Goal: Transaction & Acquisition: Subscribe to service/newsletter

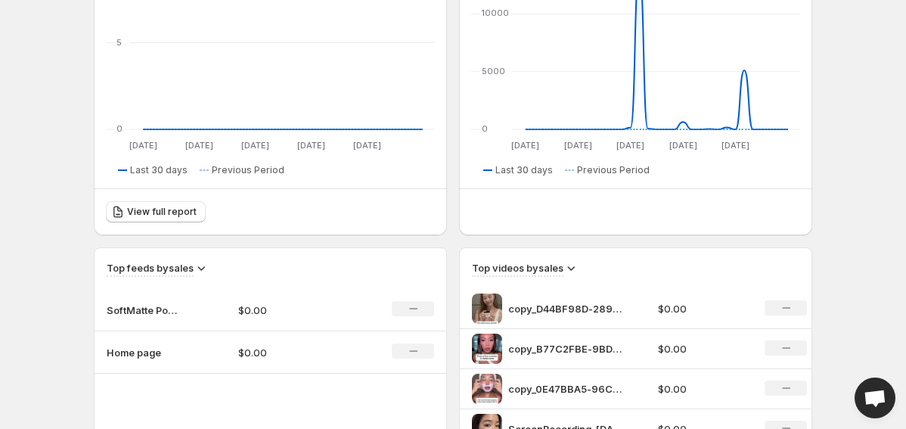
scroll to position [692, 0]
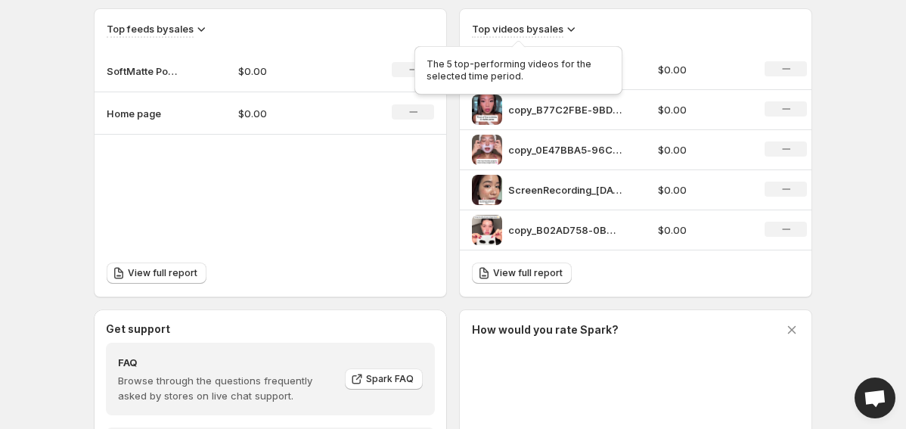
click at [562, 32] on h3 "Top videos by sales" at bounding box center [518, 28] width 92 height 15
click at [566, 31] on icon at bounding box center [570, 28] width 15 height 15
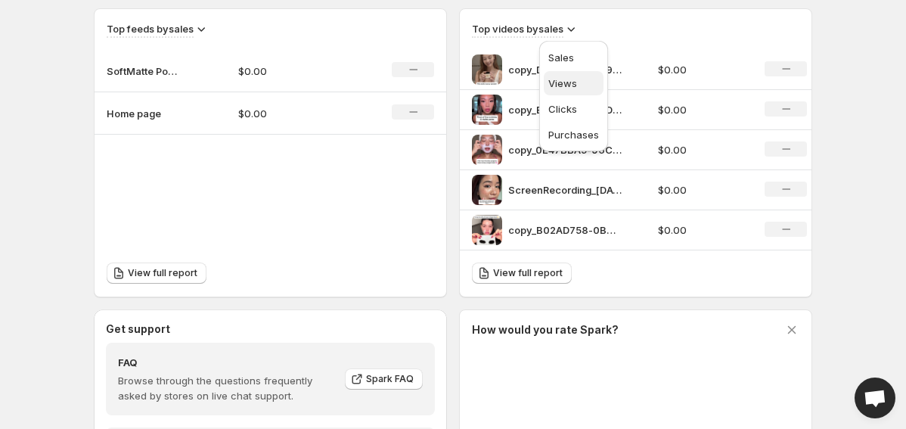
click at [560, 81] on span "Views" at bounding box center [562, 83] width 29 height 12
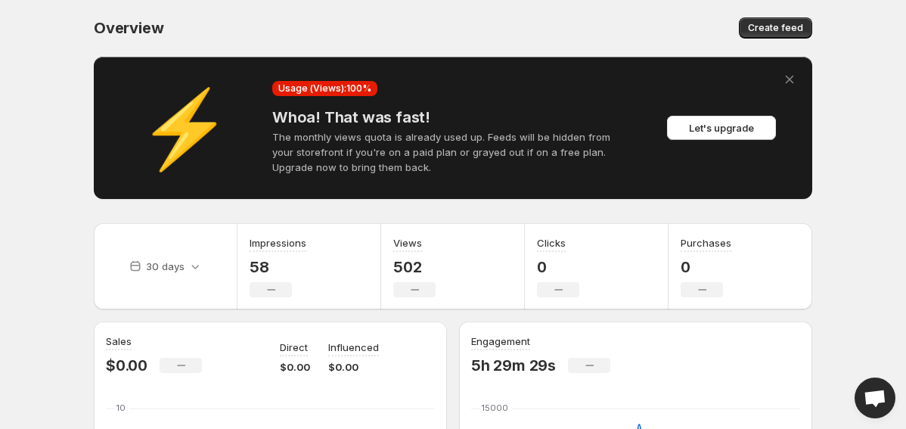
scroll to position [0, 0]
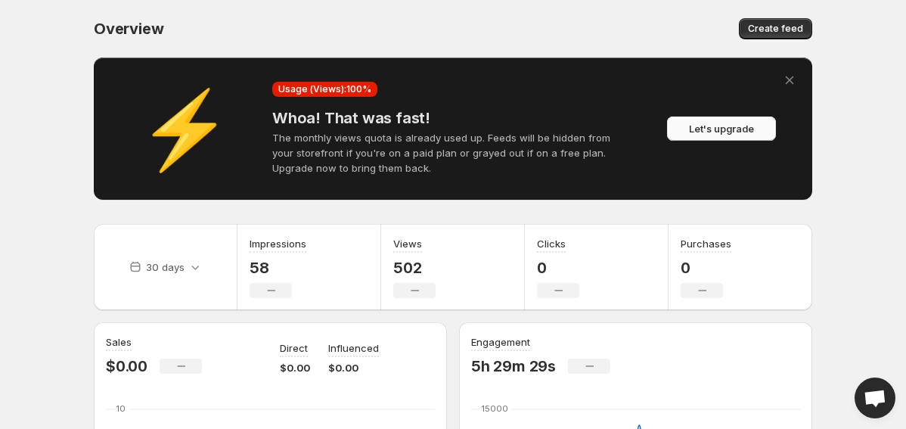
click at [729, 132] on span "Let's upgrade" at bounding box center [721, 128] width 65 height 15
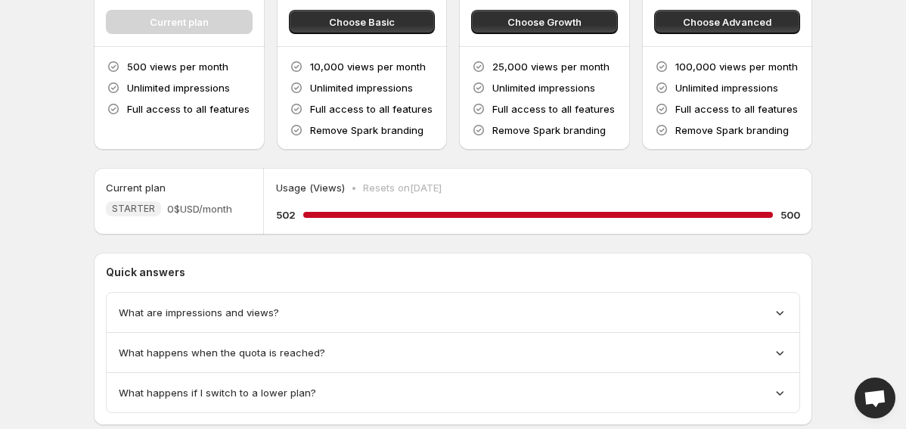
scroll to position [207, 0]
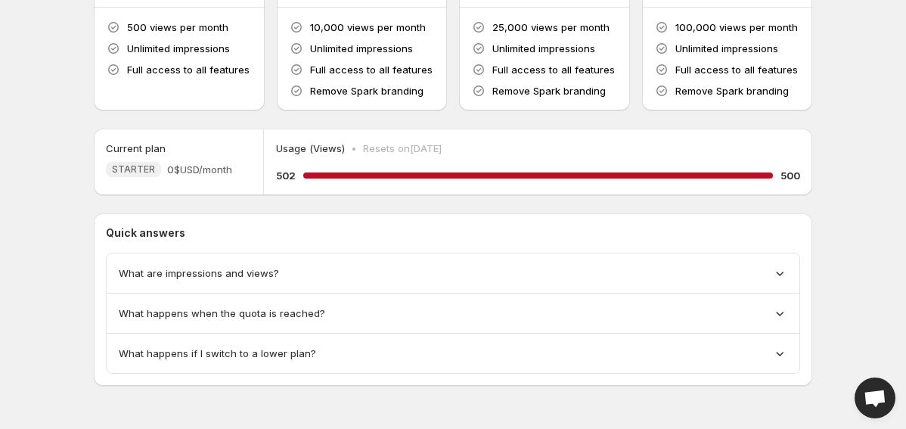
click at [573, 262] on div "What are impressions and views?" at bounding box center [453, 273] width 693 height 40
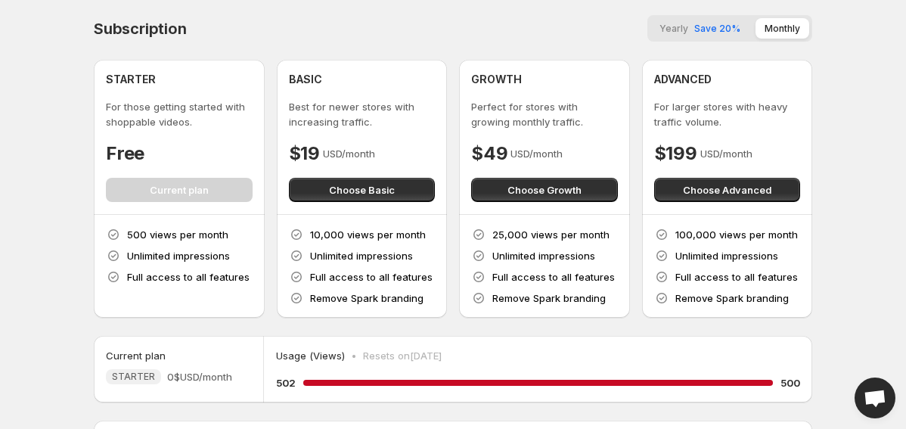
scroll to position [0, 0]
click at [682, 27] on span "Yearly" at bounding box center [673, 28] width 29 height 11
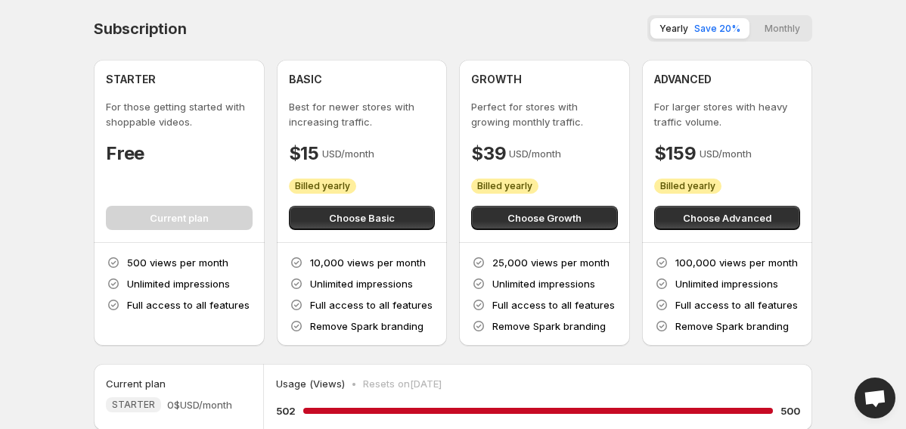
click at [782, 25] on button "Monthly" at bounding box center [783, 28] width 54 height 20
